Goal: Transaction & Acquisition: Purchase product/service

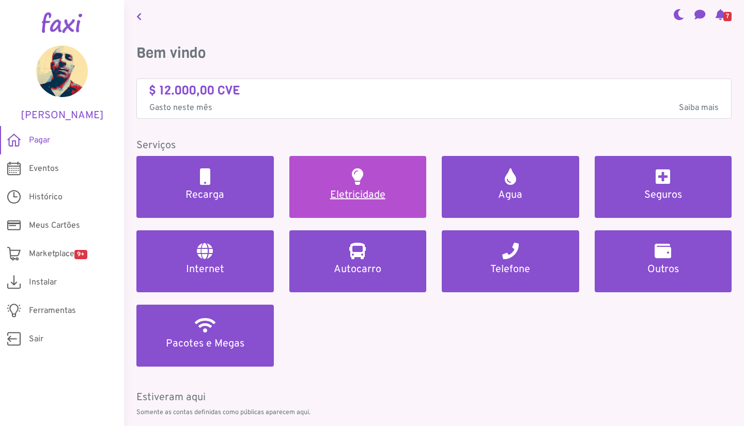
click at [352, 191] on h5 "Eletricidade" at bounding box center [358, 195] width 113 height 12
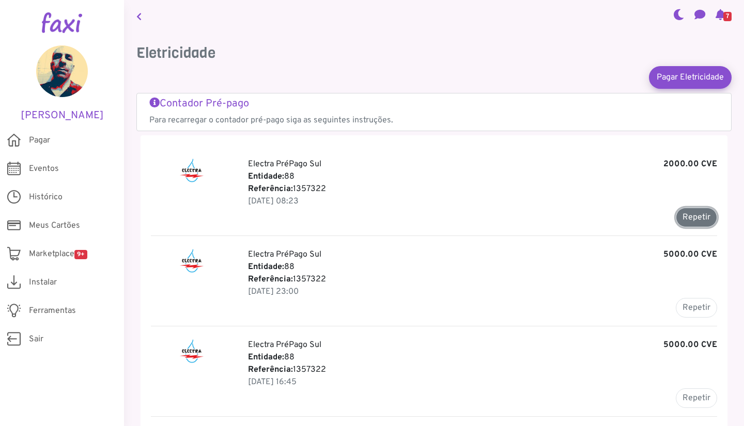
click at [699, 214] on button "Repetir" at bounding box center [696, 218] width 41 height 20
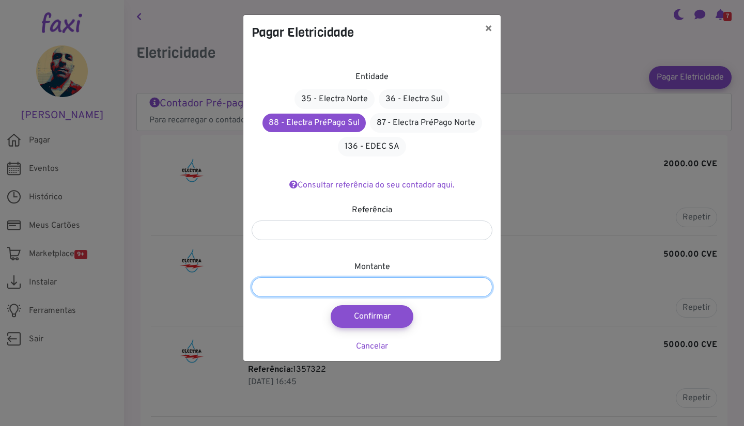
click at [306, 284] on input "*******" at bounding box center [372, 287] width 241 height 20
type input "****"
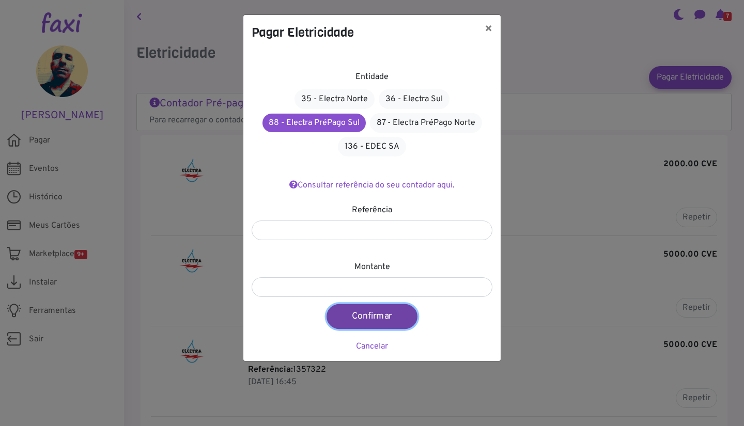
click at [383, 318] on button "Confirmar" at bounding box center [371, 316] width 91 height 25
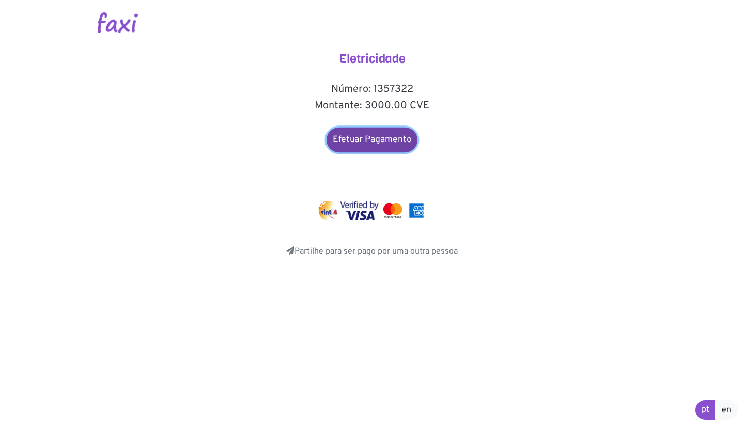
click at [377, 145] on link "Efetuar Pagamento" at bounding box center [371, 140] width 91 height 25
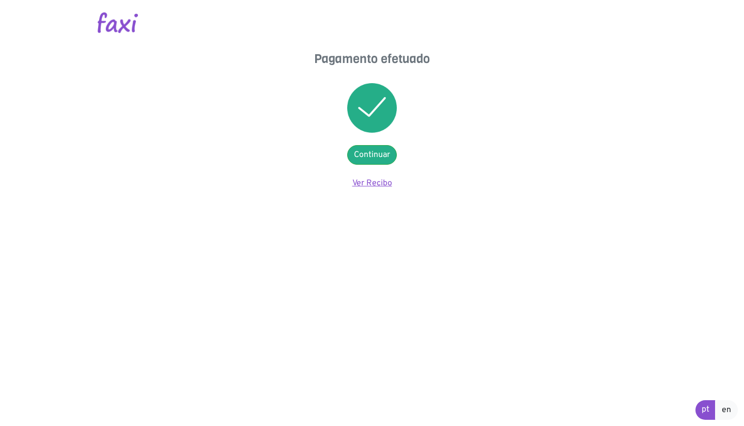
click at [383, 183] on link "Ver Recibo" at bounding box center [372, 183] width 40 height 10
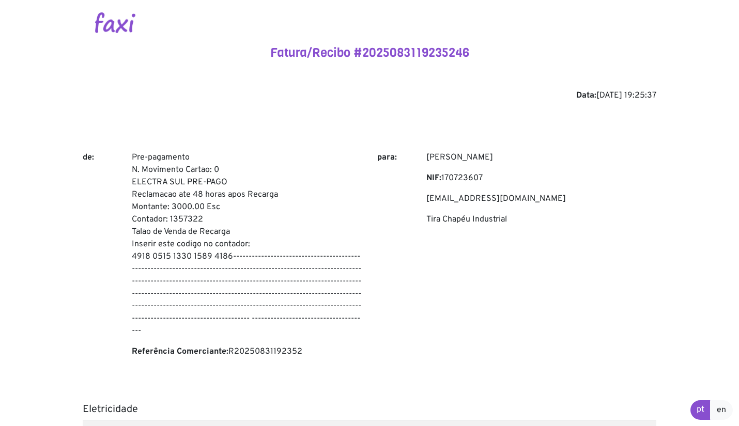
click at [141, 155] on p "Pre-pagamento N. Movimento Cartao: 0 ELECTRA SUL PRE-PAGO Reclamacao ate 48 hor…" at bounding box center [247, 244] width 230 height 186
click at [230, 251] on p "Pre-pagamento N. Movimento Cartao: 0 ELECTRA SUL PRE-PAGO Reclamacao ate 48 hor…" at bounding box center [247, 244] width 230 height 186
copy p "Pre-pagamento N. Movimento Cartao: 0 ELECTRA SUL PRE-PAGO Reclamacao ate 48 hor…"
click at [422, 90] on div "Data: [DATE] 19:25:37" at bounding box center [369, 95] width 573 height 12
